Goal: Book appointment/travel/reservation

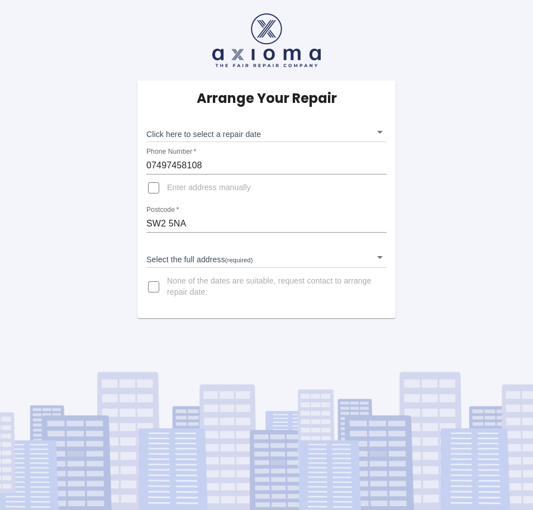
click at [211, 139] on body "Arrange Your Repair Click here to select a repair date ​ Phone Number   * 07497…" at bounding box center [266, 255] width 533 height 510
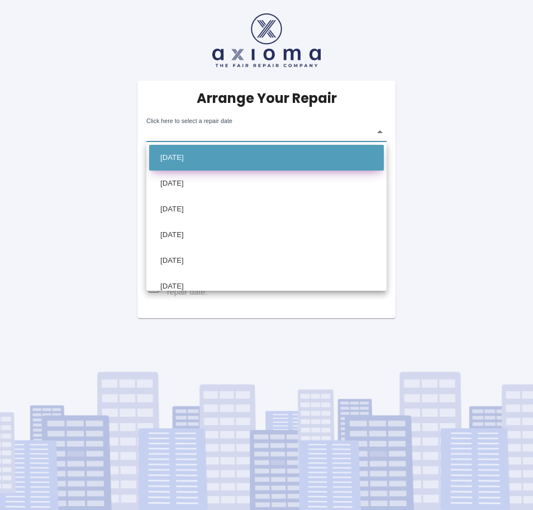
click at [215, 149] on li "[DATE]" at bounding box center [266, 158] width 235 height 26
type input "[DATE]T00:00:00.000Z"
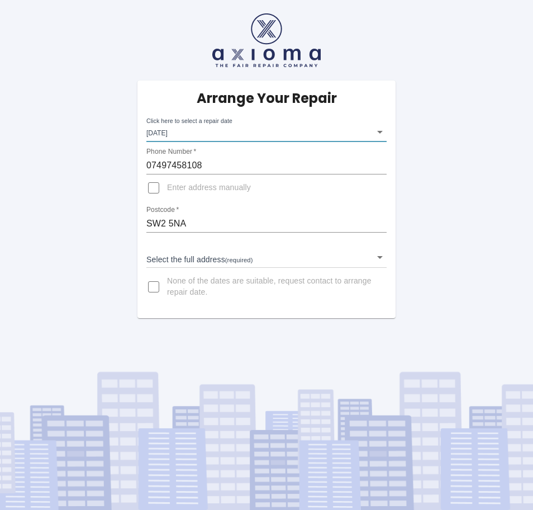
click at [232, 255] on body "Arrange Your Repair Click here to select a repair date [DATE] [DATE]T00:00:00.0…" at bounding box center [266, 255] width 533 height 510
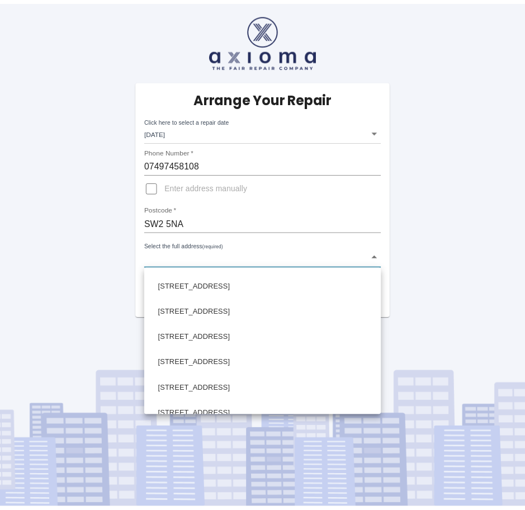
scroll to position [371, 0]
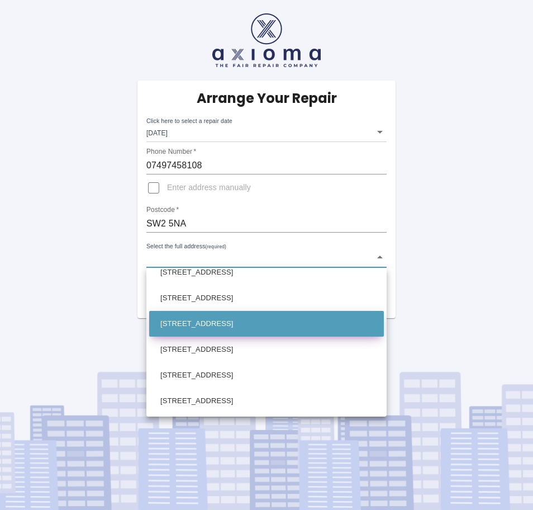
click at [205, 327] on li "[STREET_ADDRESS]" at bounding box center [266, 324] width 235 height 26
type input "[STREET_ADDRESS]"
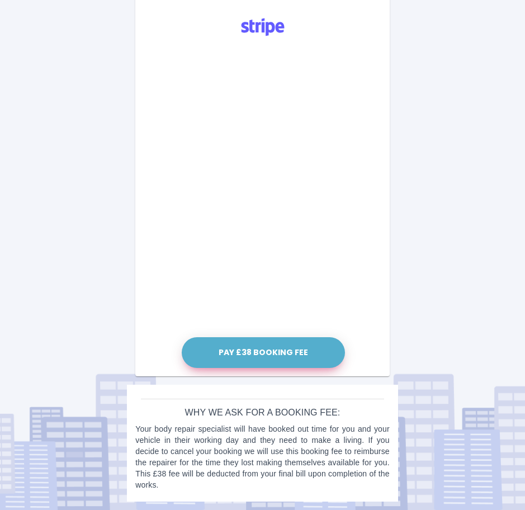
scroll to position [0, 0]
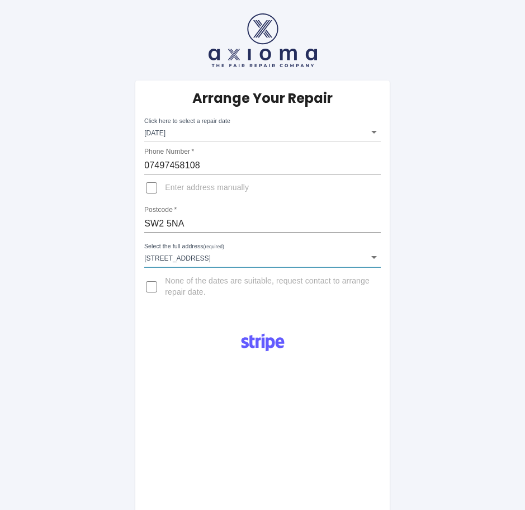
click at [215, 132] on body "Arrange Your Repair Click here to select a repair date [DATE] [DATE]T00:00:00.0…" at bounding box center [262, 412] width 525 height 825
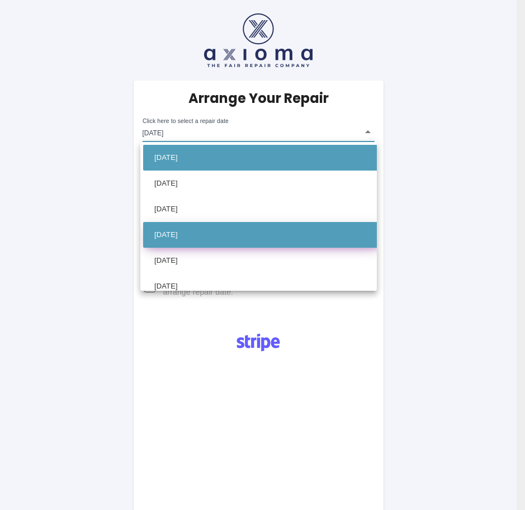
click at [218, 236] on li "[DATE]" at bounding box center [262, 235] width 239 height 26
type input "[DATE]T00:00:00.000Z"
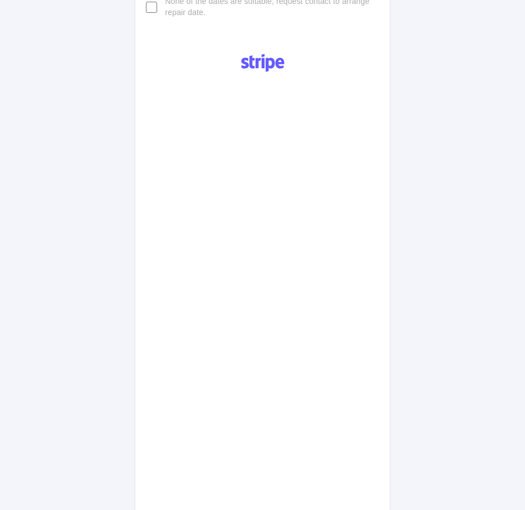
scroll to position [447, 0]
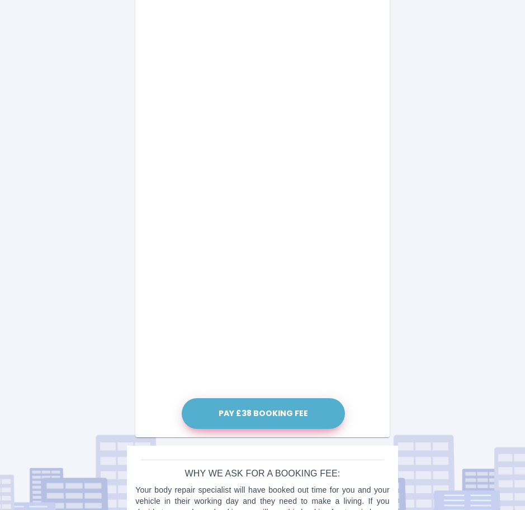
click at [262, 407] on button "Pay £38 Booking Fee" at bounding box center [263, 413] width 163 height 31
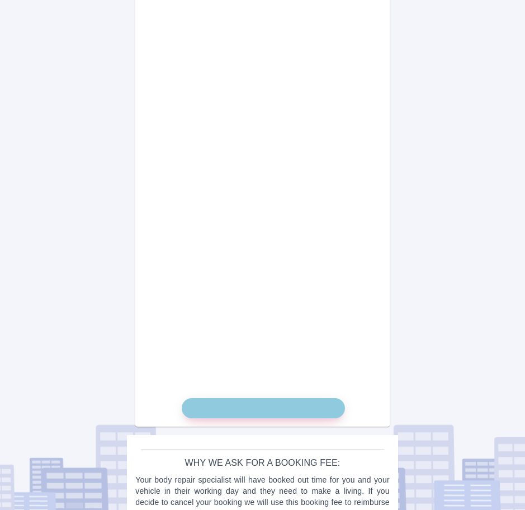
scroll to position [498, 0]
